Goal: Obtain resource: Download file/media

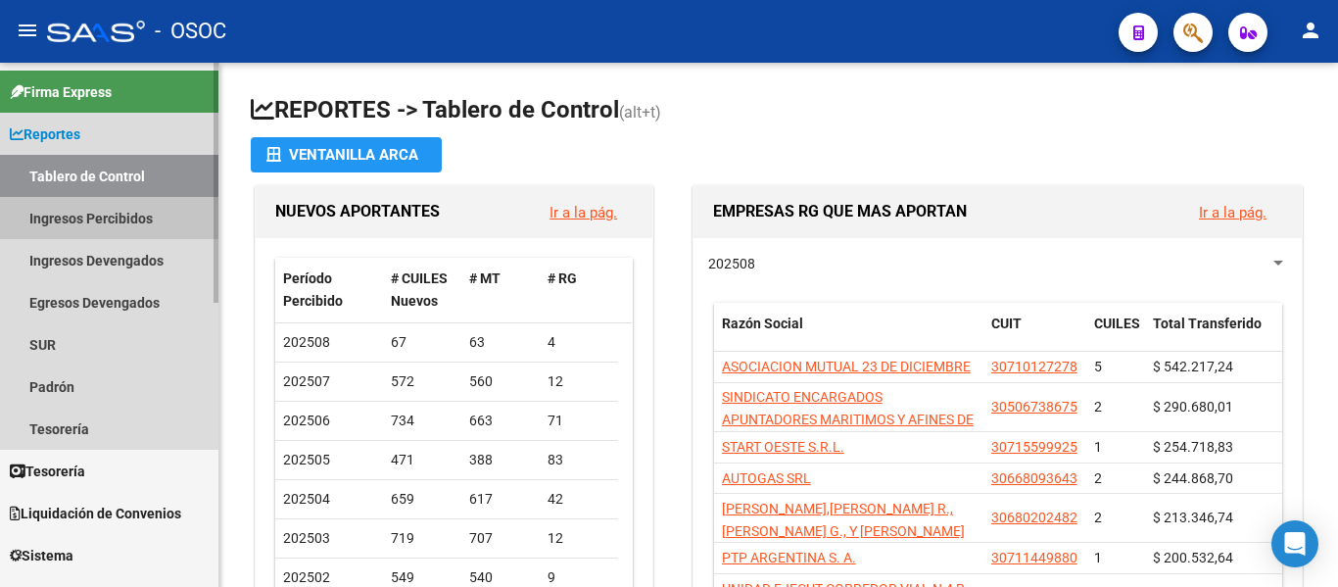
click at [142, 219] on link "Ingresos Percibidos" at bounding box center [109, 218] width 218 height 42
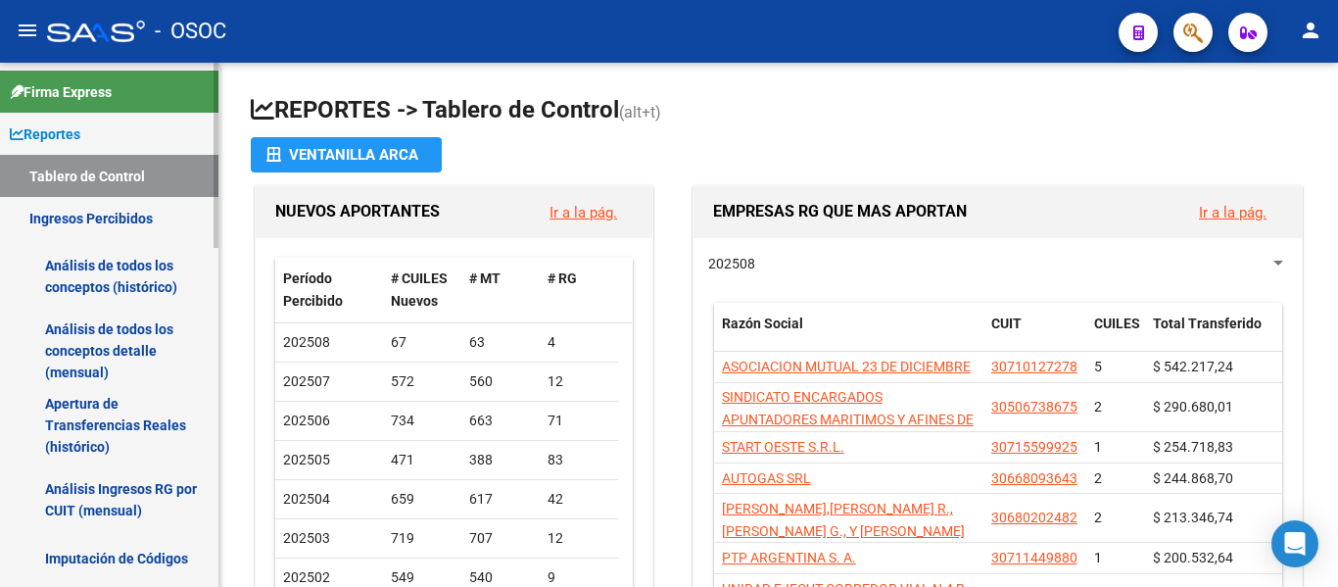
click at [143, 348] on link "Análisis de todos los conceptos detalle (mensual)" at bounding box center [109, 350] width 218 height 74
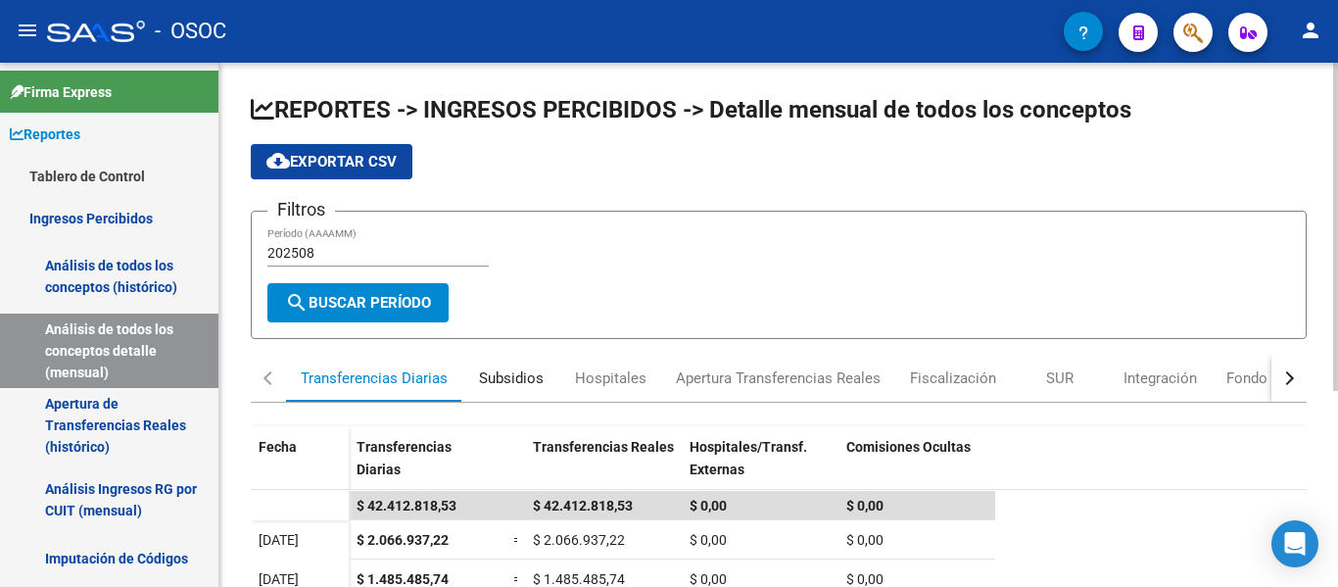
click at [533, 379] on div "Subsidios" at bounding box center [511, 378] width 65 height 22
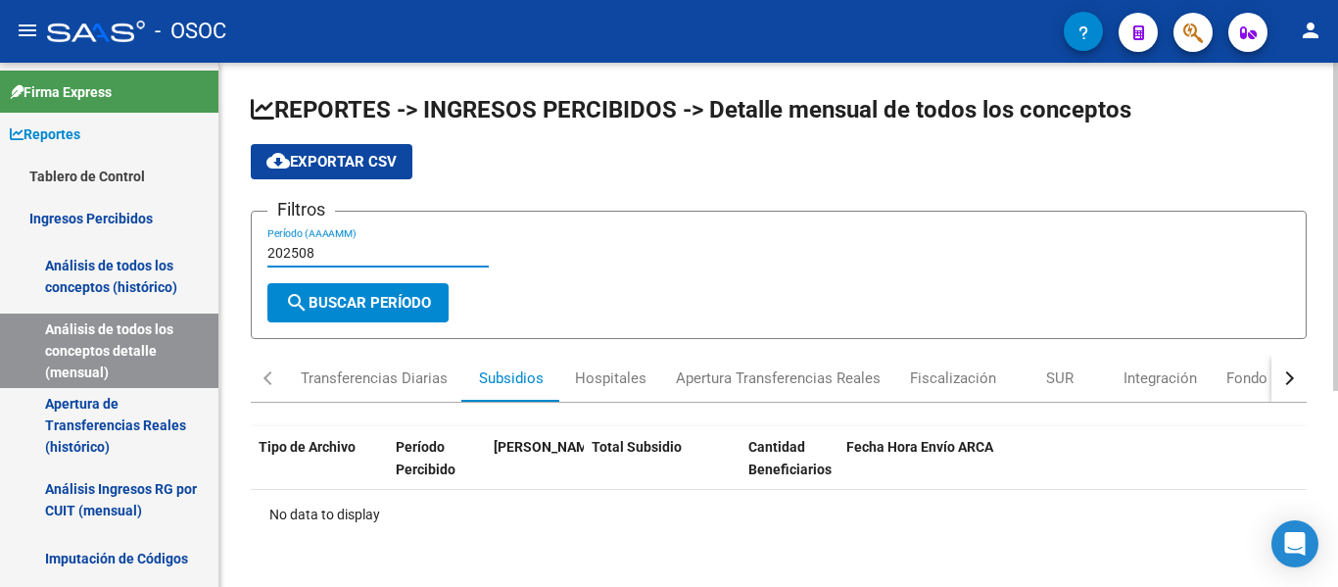
click at [374, 260] on input "202508" at bounding box center [377, 253] width 221 height 17
click at [389, 308] on span "search Buscar Período" at bounding box center [358, 303] width 146 height 18
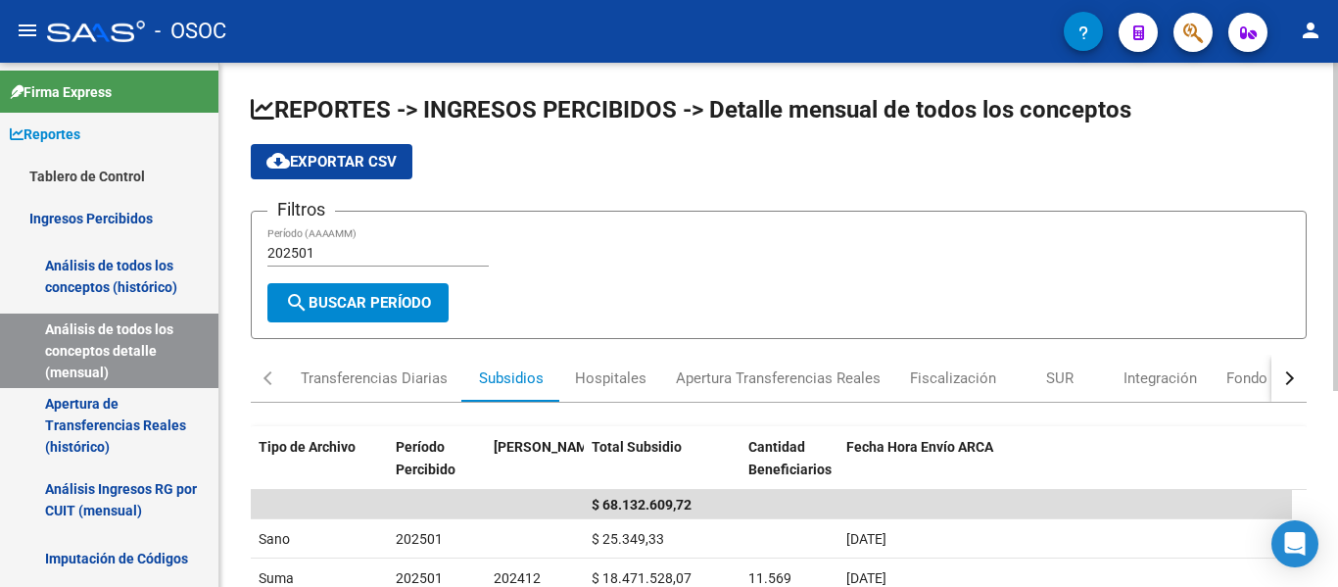
click at [376, 163] on span "cloud_download Exportar CSV" at bounding box center [331, 162] width 130 height 18
click at [370, 255] on input "202501" at bounding box center [377, 253] width 221 height 17
click at [375, 301] on span "search Buscar Período" at bounding box center [358, 303] width 146 height 18
click at [380, 162] on span "cloud_download Exportar CSV" at bounding box center [331, 162] width 130 height 18
click at [367, 253] on input "202502" at bounding box center [377, 253] width 221 height 17
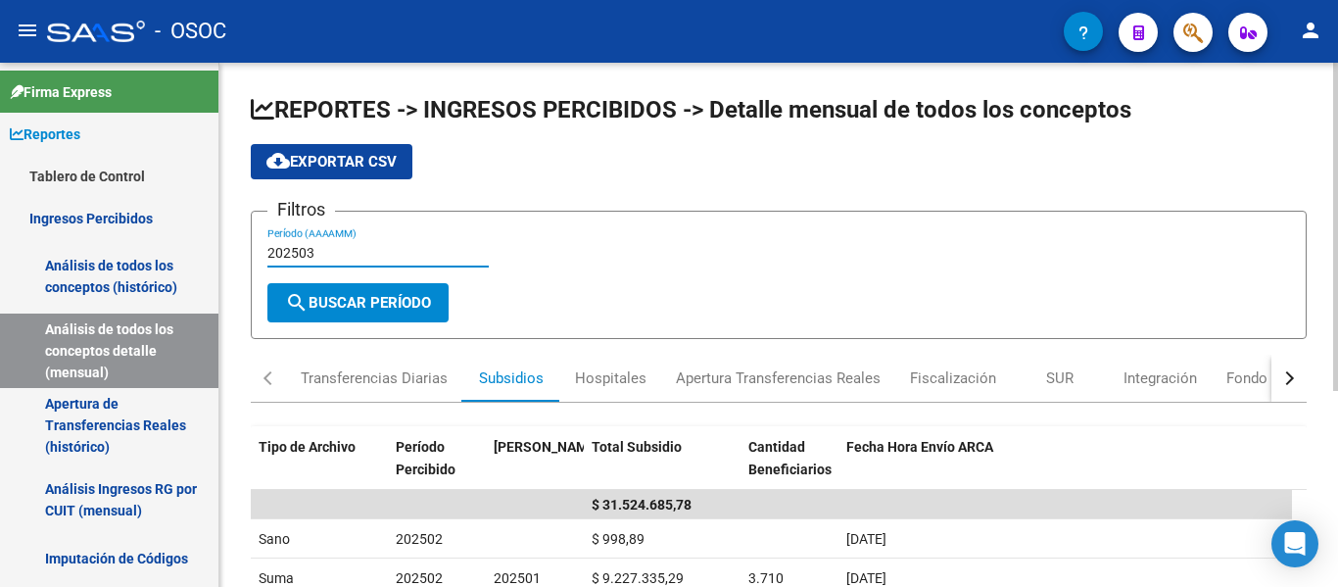
click at [367, 149] on button "cloud_download Exportar CSV" at bounding box center [332, 161] width 162 height 35
click at [347, 245] on input "202503" at bounding box center [377, 253] width 221 height 17
click at [338, 150] on button "cloud_download Exportar CSV" at bounding box center [332, 161] width 162 height 35
click at [342, 256] on input "202504" at bounding box center [377, 253] width 221 height 17
click at [365, 166] on span "cloud_download Exportar CSV" at bounding box center [331, 162] width 130 height 18
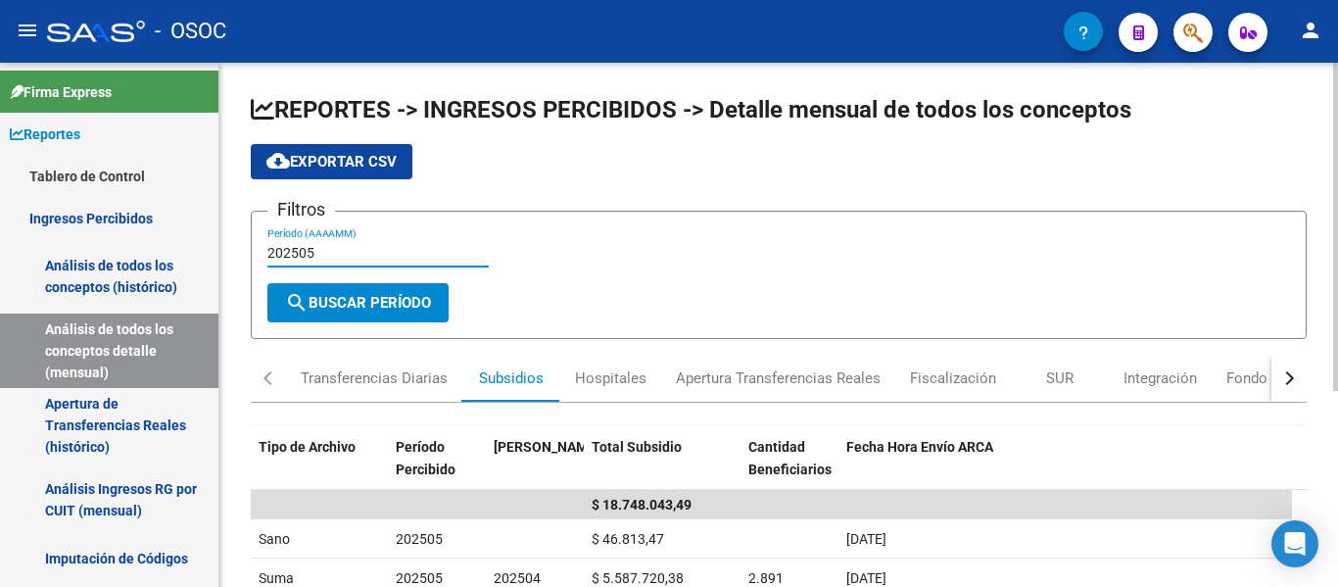
click at [353, 248] on input "202505" at bounding box center [377, 253] width 221 height 17
click at [347, 312] on button "search Buscar Período" at bounding box center [357, 302] width 181 height 39
click at [341, 167] on span "cloud_download Exportar CSV" at bounding box center [331, 162] width 130 height 18
click at [370, 255] on input "202506" at bounding box center [377, 253] width 221 height 17
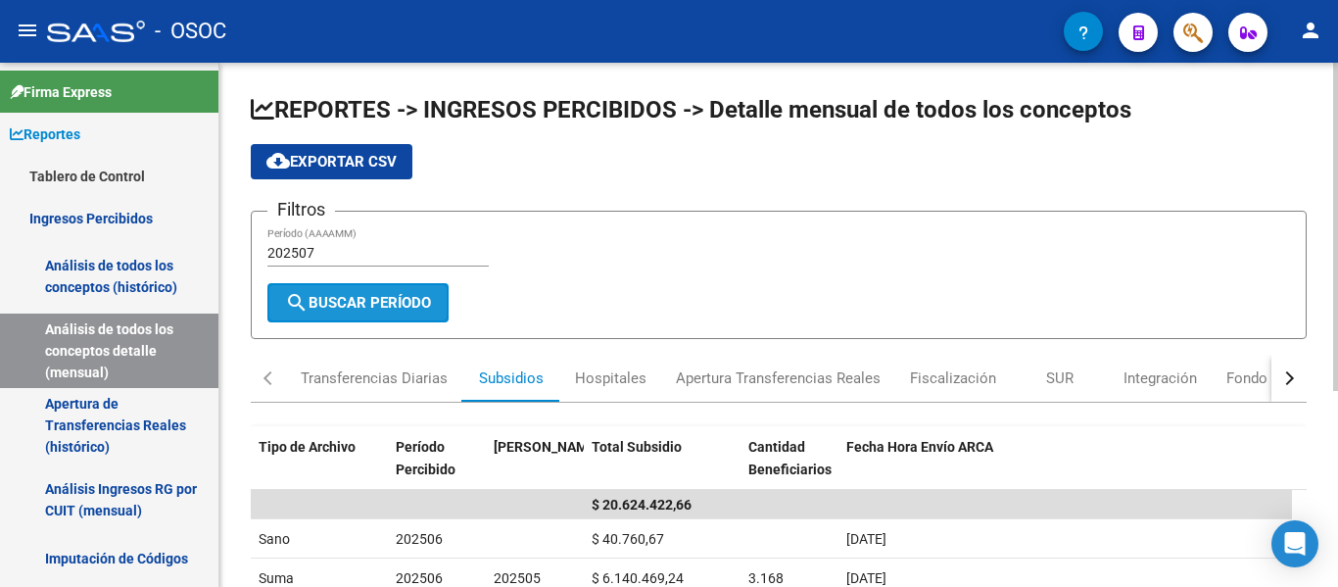
click at [361, 307] on span "search Buscar Período" at bounding box center [358, 303] width 146 height 18
click at [362, 144] on button "cloud_download Exportar CSV" at bounding box center [332, 161] width 162 height 35
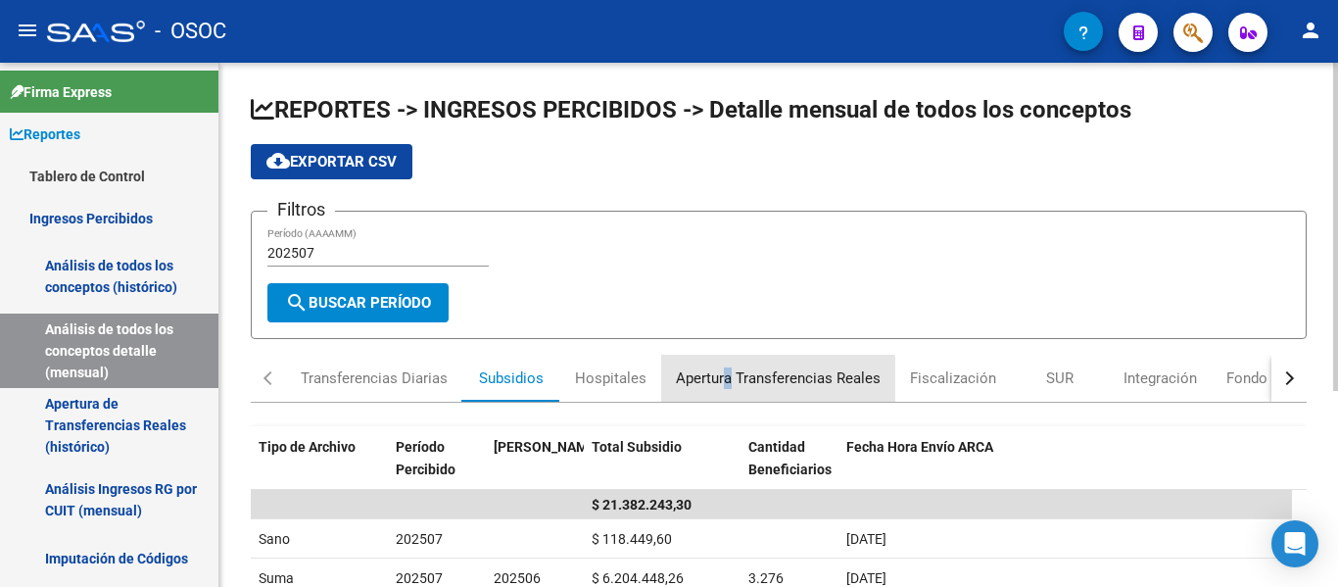
click at [727, 381] on div "Apertura Transferencias Reales" at bounding box center [778, 378] width 205 height 22
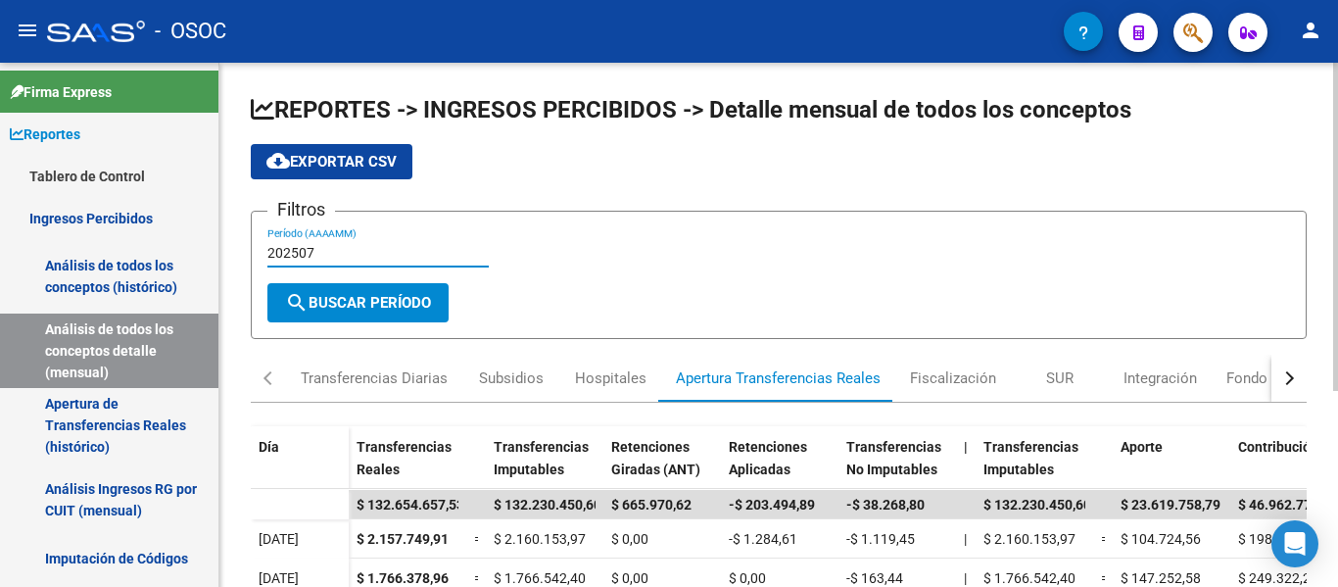
click at [376, 254] on input "202507" at bounding box center [377, 253] width 221 height 17
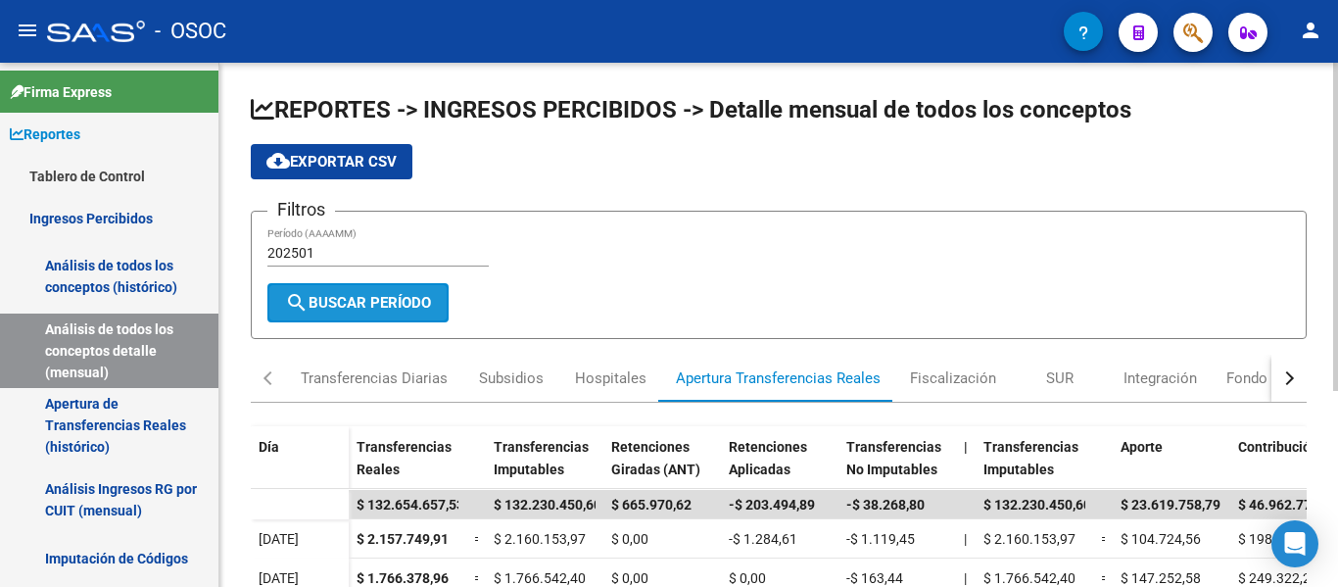
click at [383, 306] on span "search Buscar Período" at bounding box center [358, 303] width 146 height 18
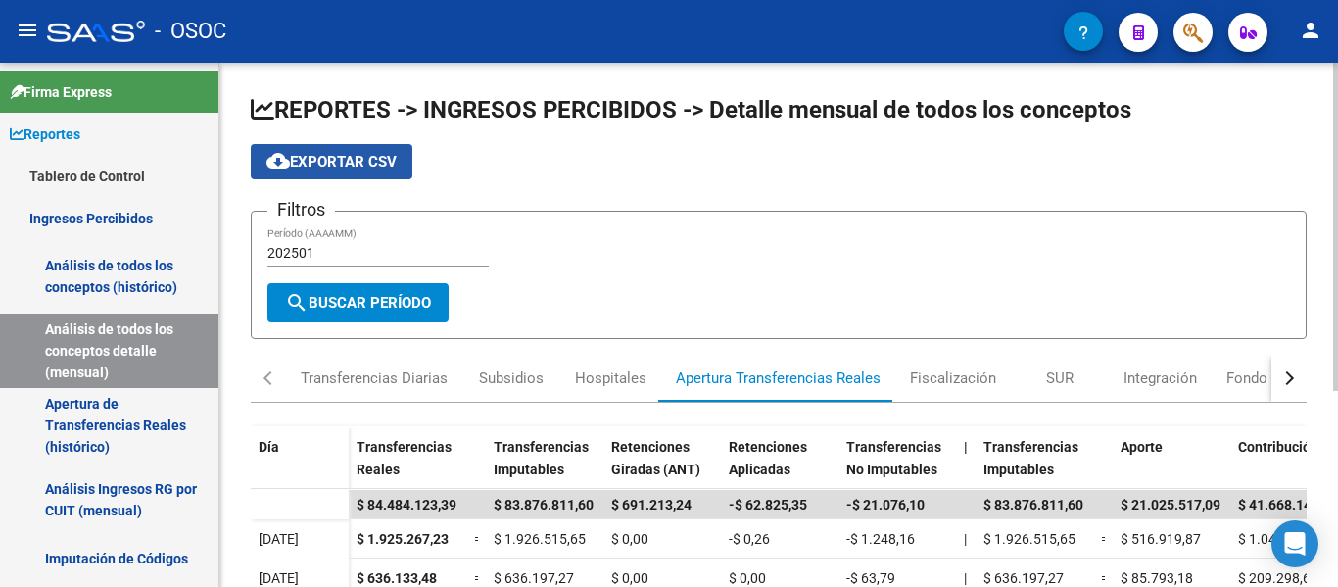
click at [374, 164] on span "cloud_download Exportar CSV" at bounding box center [331, 162] width 130 height 18
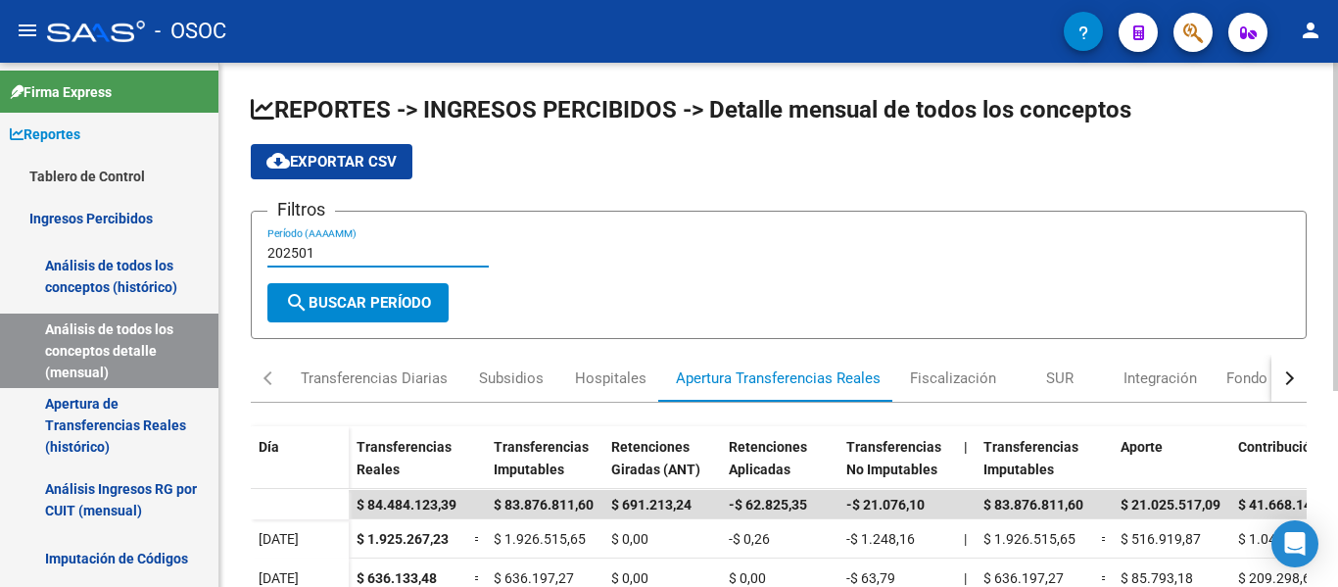
click at [398, 254] on input "202501" at bounding box center [377, 253] width 221 height 17
click at [391, 295] on span "search Buscar Período" at bounding box center [358, 303] width 146 height 18
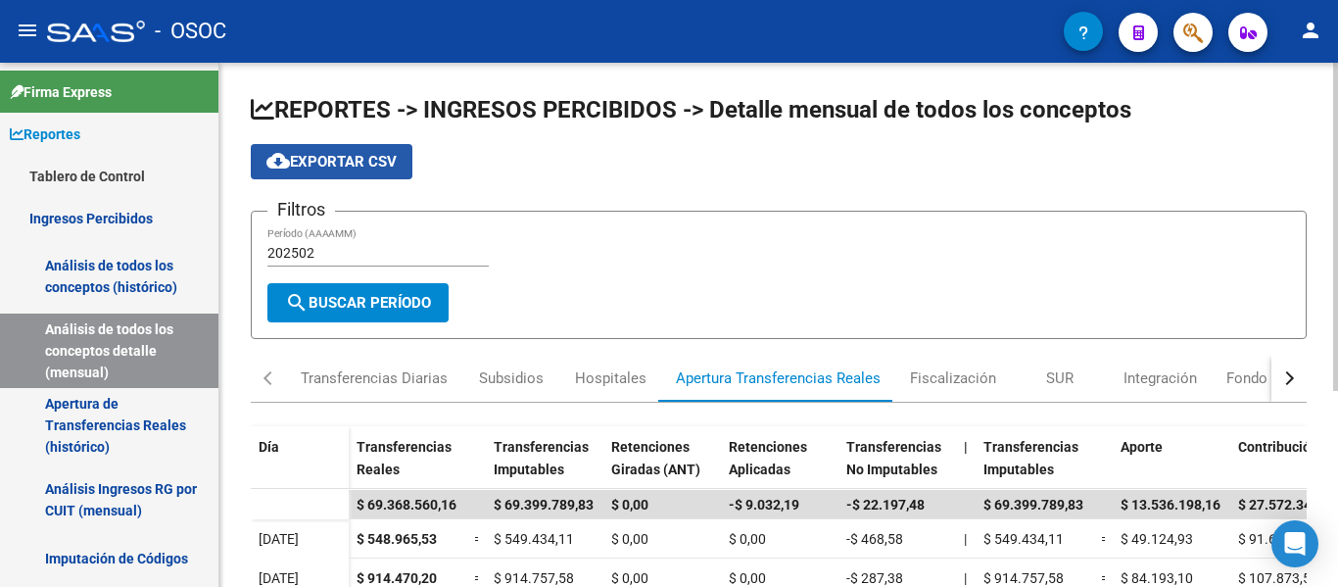
click at [353, 164] on span "cloud_download Exportar CSV" at bounding box center [331, 162] width 130 height 18
click at [362, 254] on input "202502" at bounding box center [377, 253] width 221 height 17
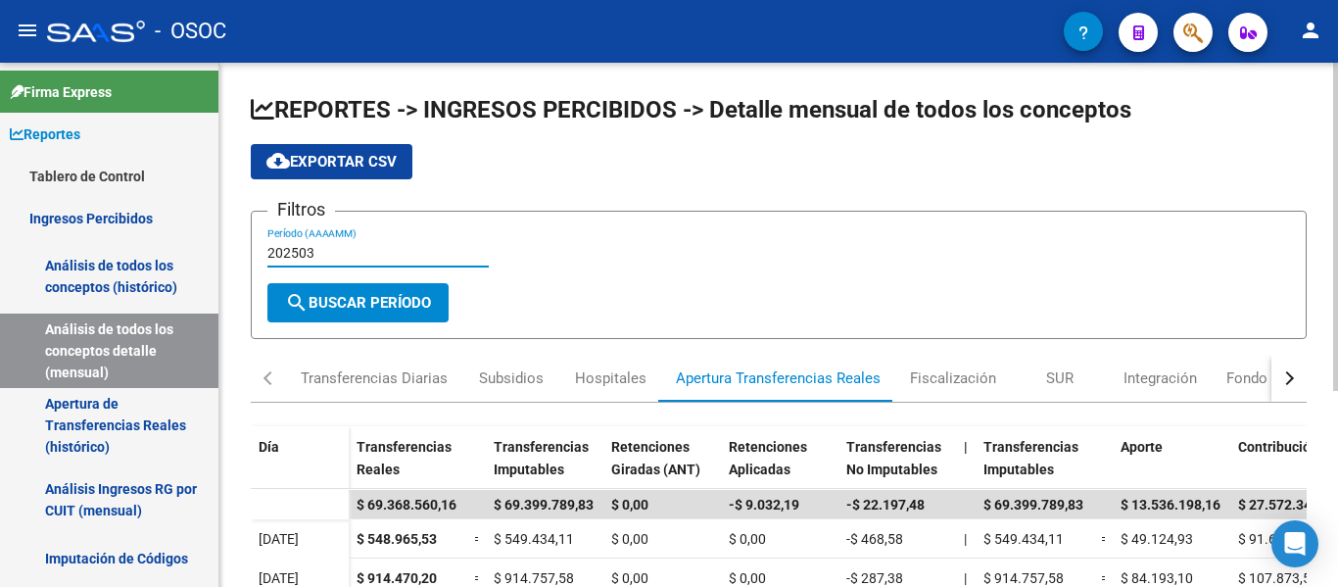
type input "202503"
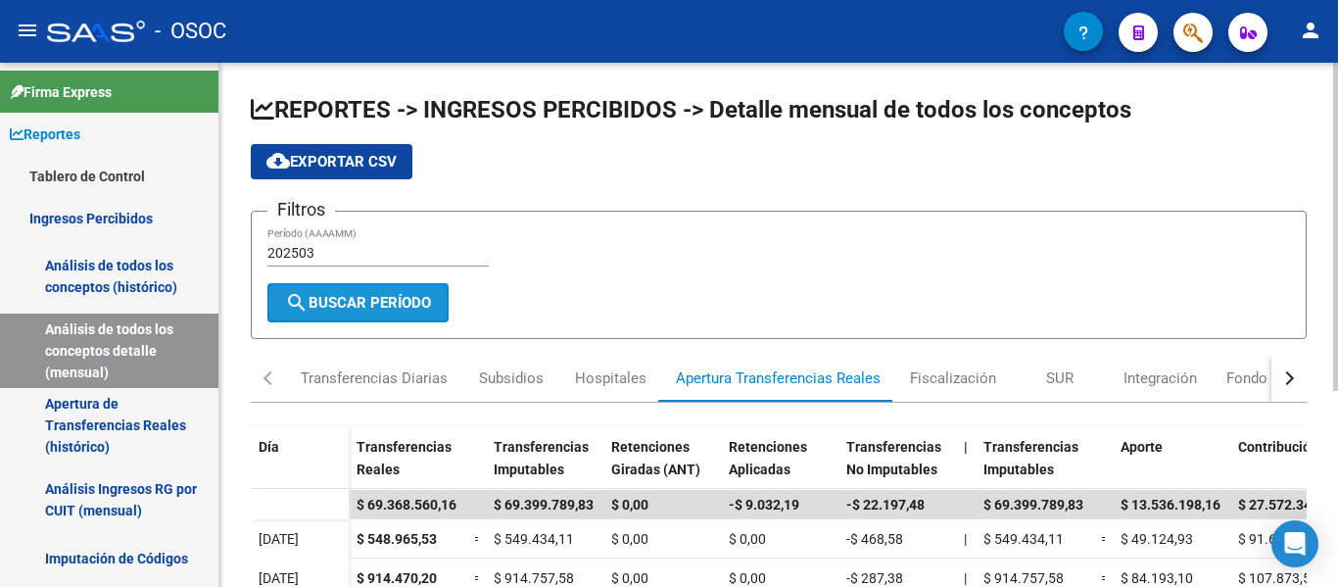
click at [378, 296] on span "search Buscar Período" at bounding box center [358, 303] width 146 height 18
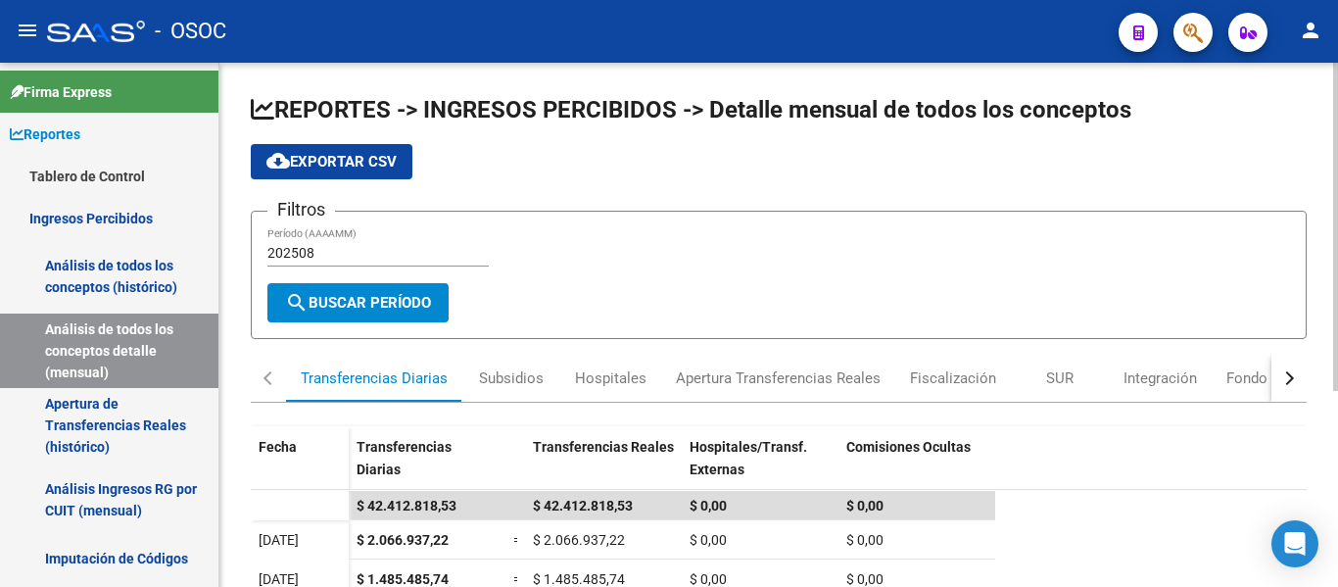
click at [353, 262] on div "202508 Período (AAAAMM)" at bounding box center [377, 246] width 221 height 39
click at [353, 260] on input "202508" at bounding box center [377, 253] width 221 height 17
click at [773, 384] on div "Apertura Transferencias Reales" at bounding box center [778, 378] width 205 height 22
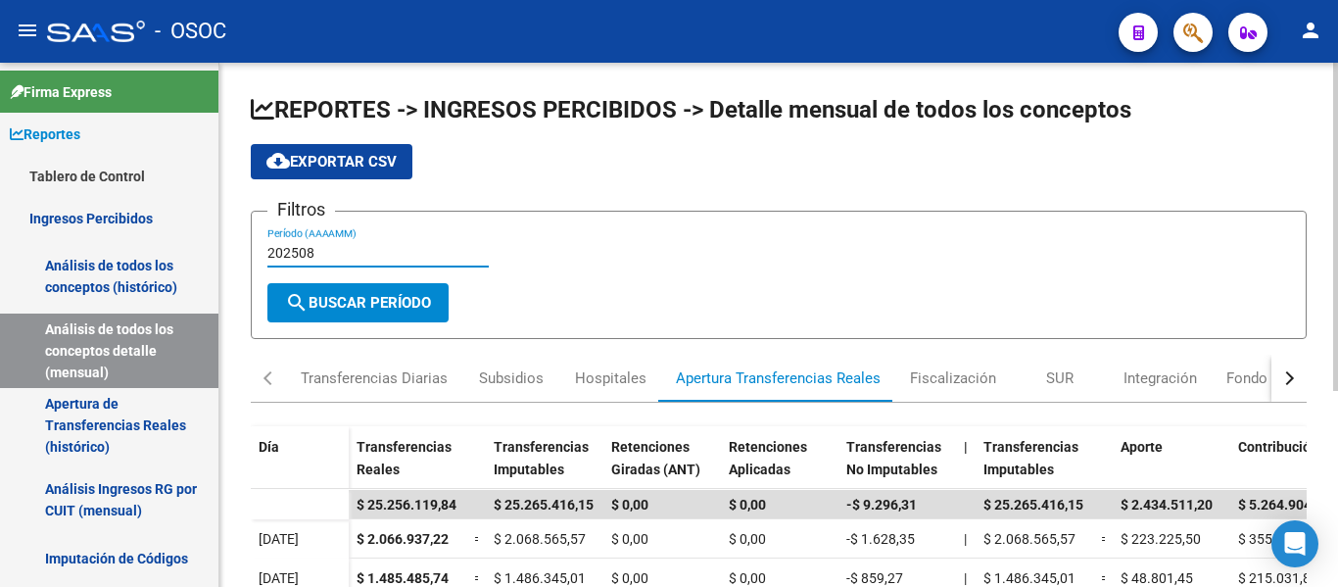
click at [373, 254] on input "202508" at bounding box center [377, 253] width 221 height 17
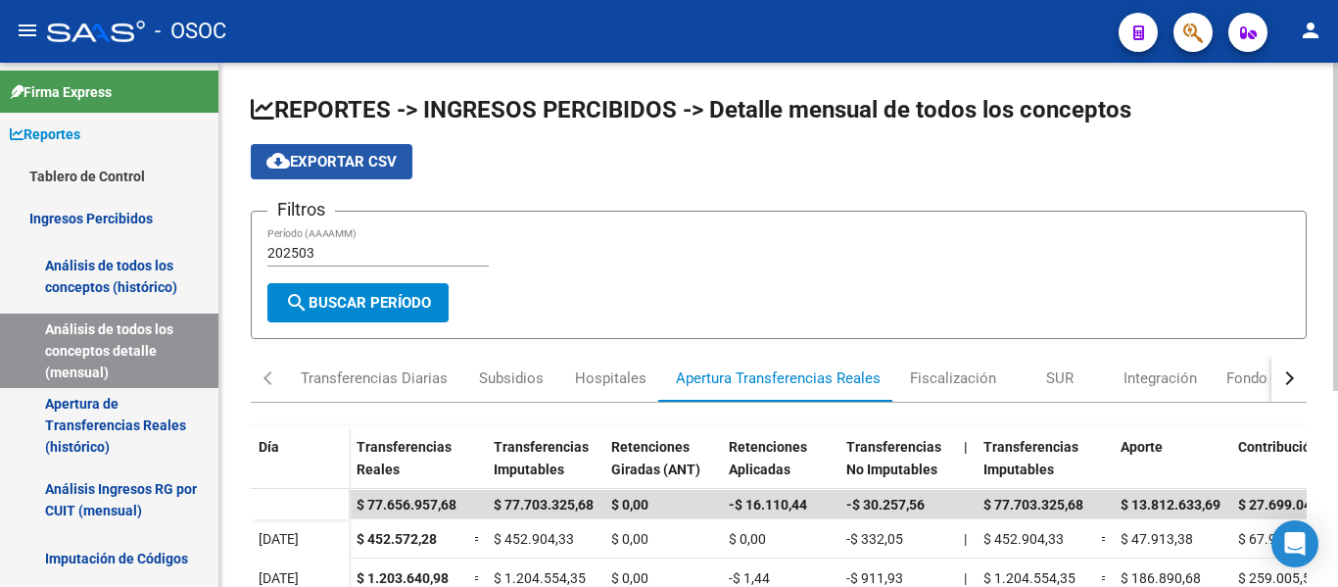
click at [383, 145] on button "cloud_download Exportar CSV" at bounding box center [332, 161] width 162 height 35
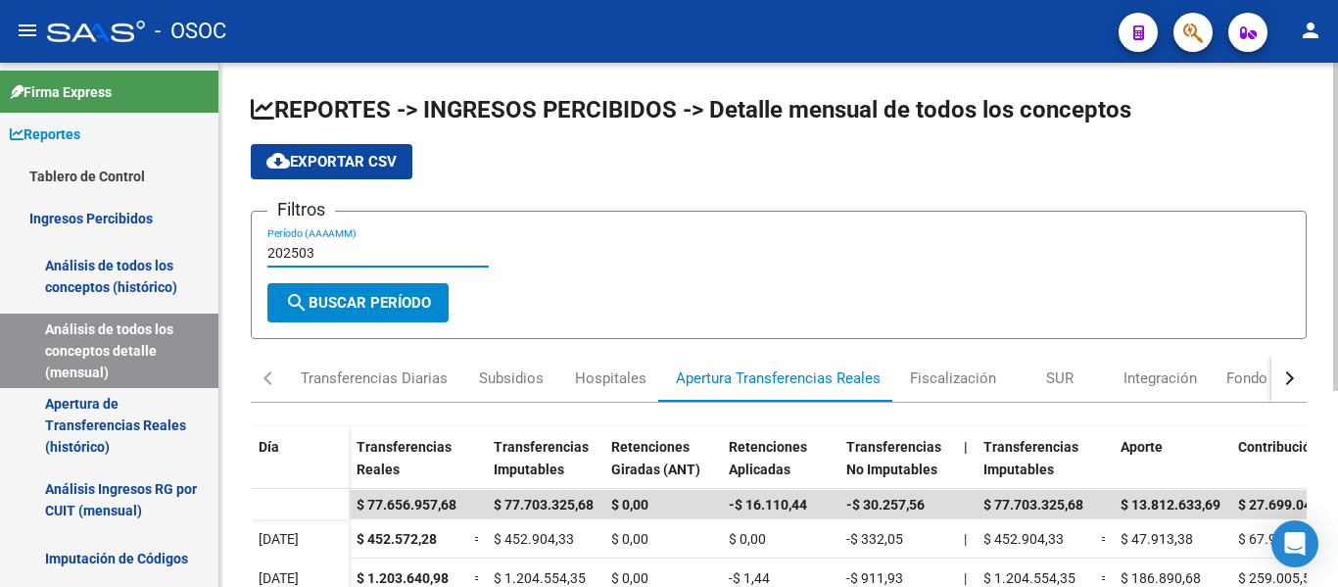
click at [374, 255] on input "202503" at bounding box center [377, 253] width 221 height 17
click at [369, 305] on span "search Buscar Período" at bounding box center [358, 303] width 146 height 18
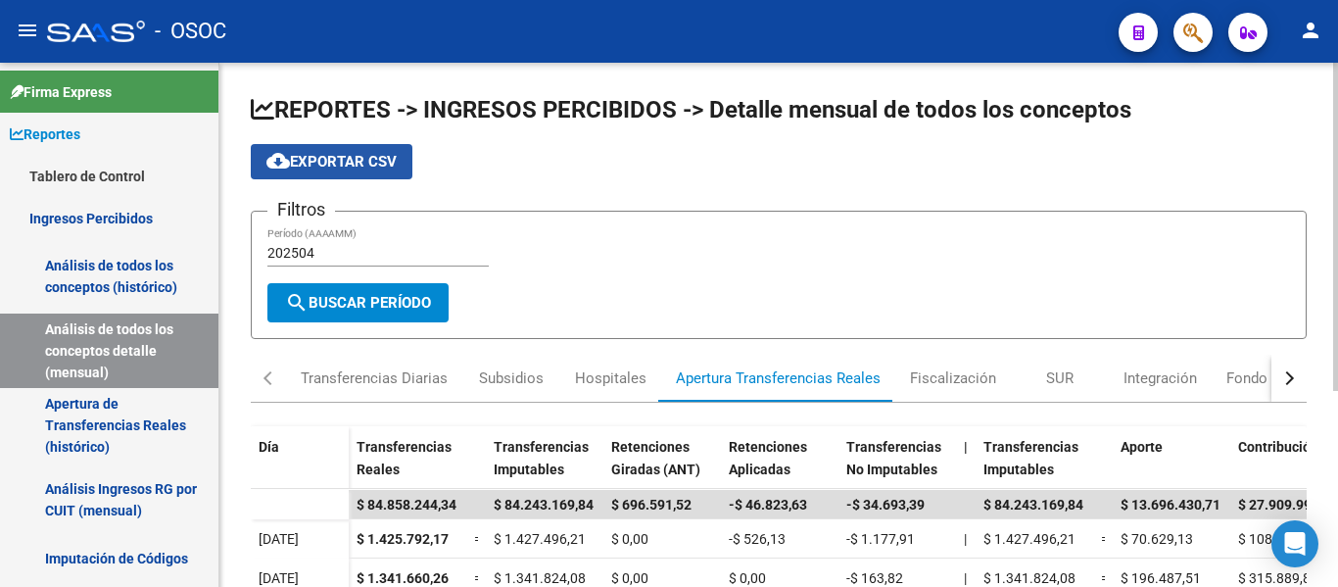
click at [359, 158] on span "cloud_download Exportar CSV" at bounding box center [331, 162] width 130 height 18
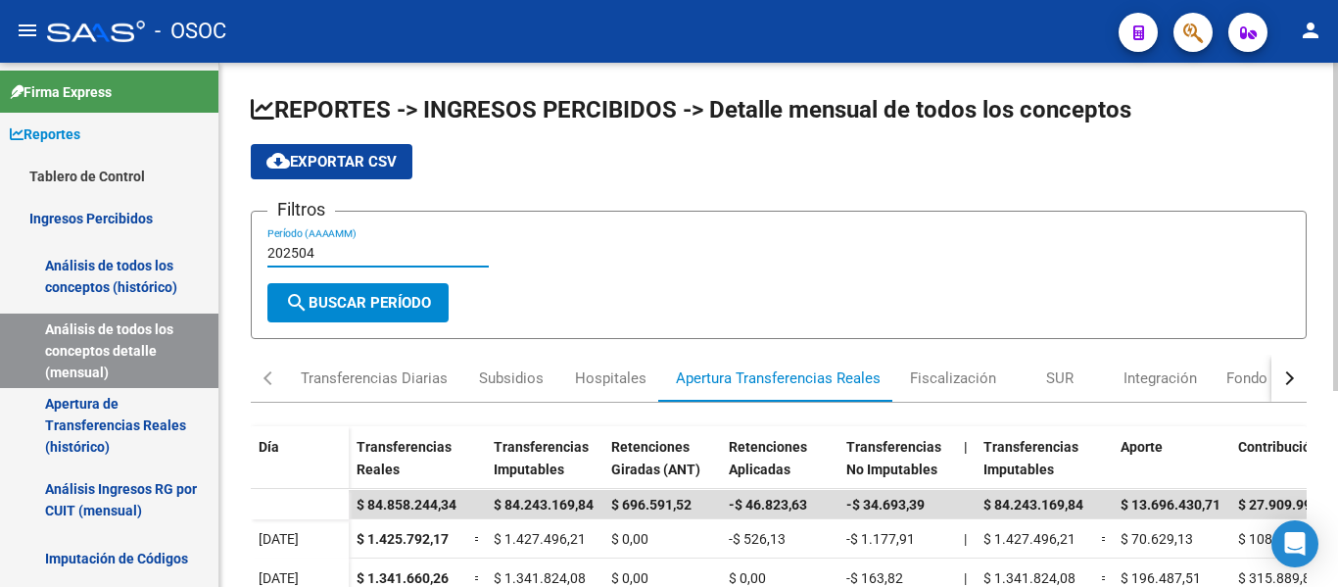
click at [389, 258] on input "202504" at bounding box center [377, 253] width 221 height 17
click at [377, 171] on button "cloud_download Exportar CSV" at bounding box center [332, 161] width 162 height 35
click at [383, 258] on input "202505" at bounding box center [377, 253] width 221 height 17
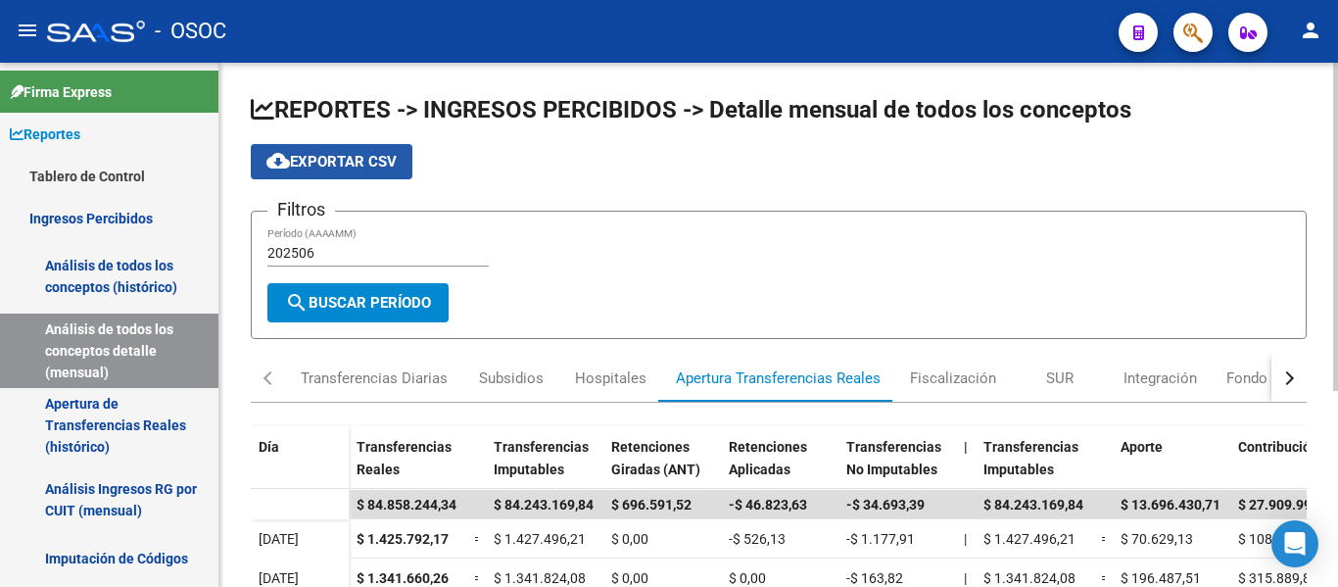
click at [358, 164] on span "cloud_download Exportar CSV" at bounding box center [331, 162] width 130 height 18
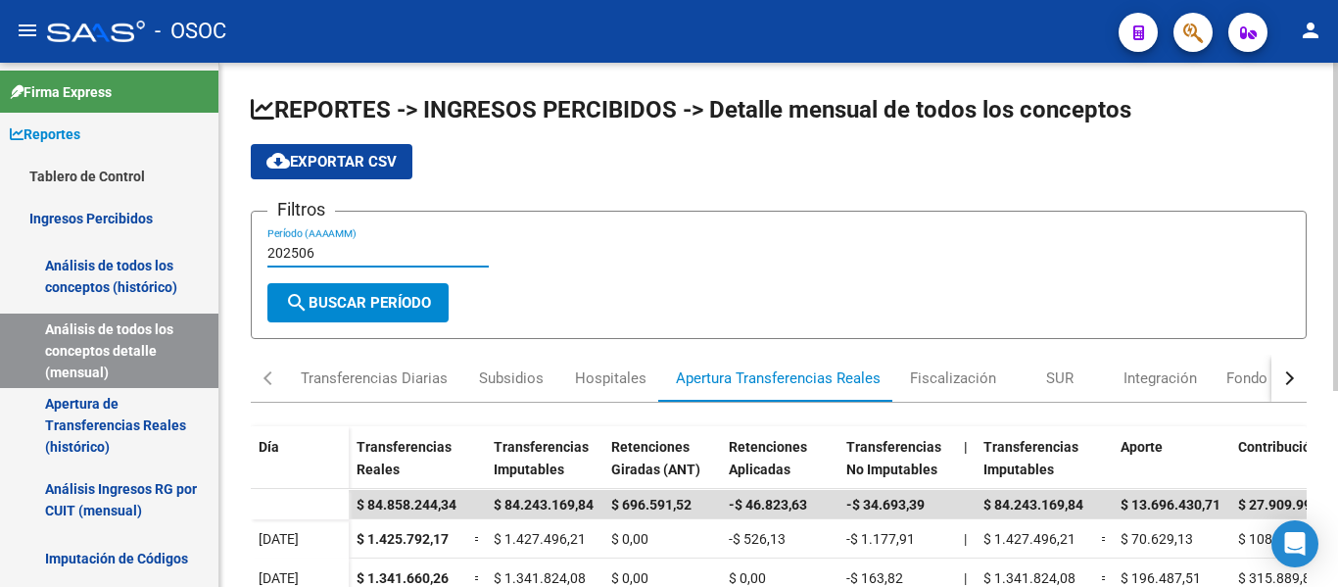
click at [372, 253] on input "202506" at bounding box center [377, 253] width 221 height 17
type input "202507"
click at [357, 162] on span "cloud_download Exportar CSV" at bounding box center [331, 162] width 130 height 18
